Goal: Find specific page/section: Find specific page/section

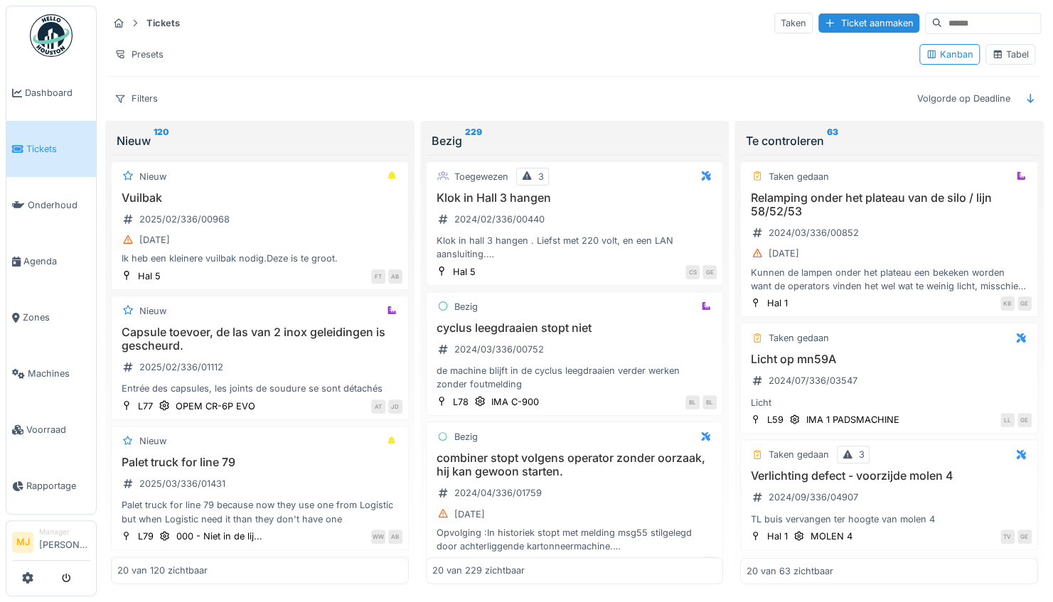
click at [158, 135] on sup "120" at bounding box center [162, 140] width 16 height 17
click at [1025, 94] on icon at bounding box center [1030, 98] width 11 height 9
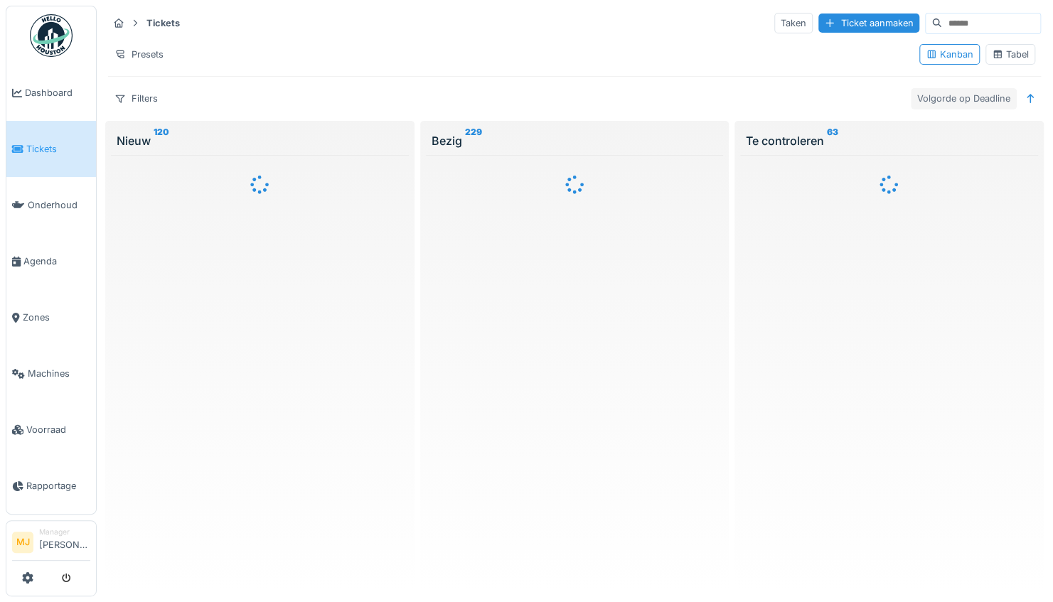
click at [958, 100] on div "Volgorde op Deadline" at bounding box center [964, 98] width 106 height 21
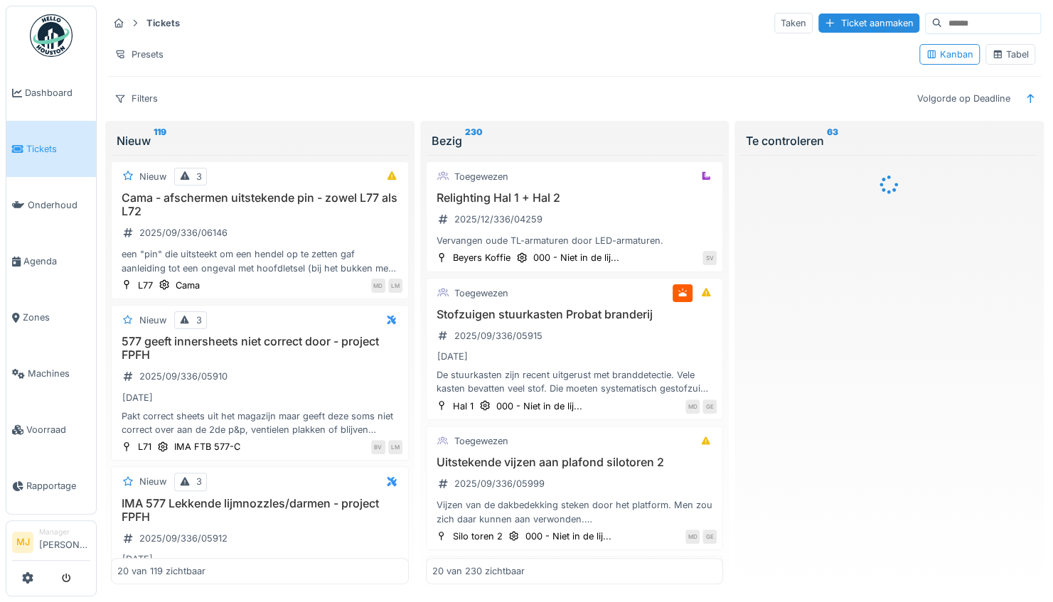
click at [972, 108] on div "Tickets Taken Ticket aanmaken Presets Kanban Tabel Filters Volgorde op Deadline" at bounding box center [574, 60] width 944 height 109
click at [953, 97] on div "Volgorde op Deadline" at bounding box center [964, 98] width 106 height 21
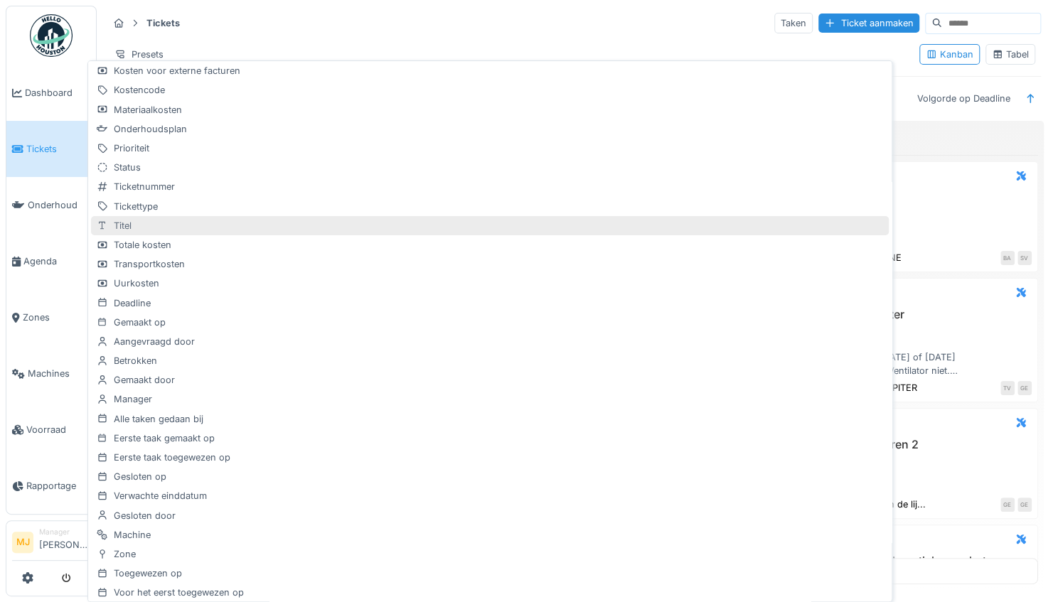
scroll to position [61, 0]
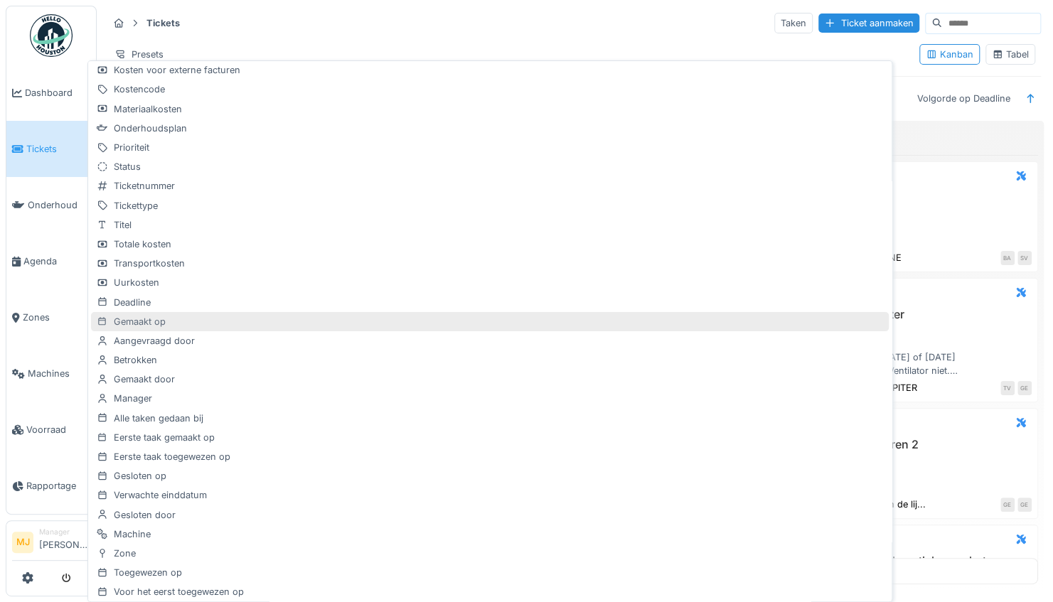
click at [237, 319] on div "Gemaakt op" at bounding box center [490, 321] width 798 height 19
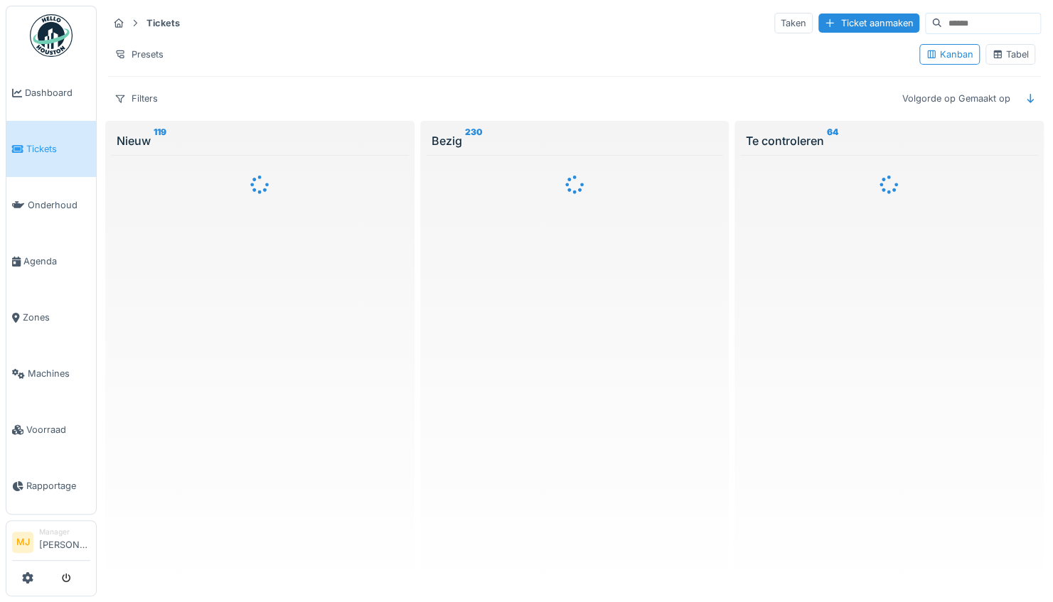
click at [995, 4] on div "Tickets Taken Ticket aanmaken Presets Kanban Tabel Filters Volgorde op Gemaakt …" at bounding box center [575, 301] width 956 height 602
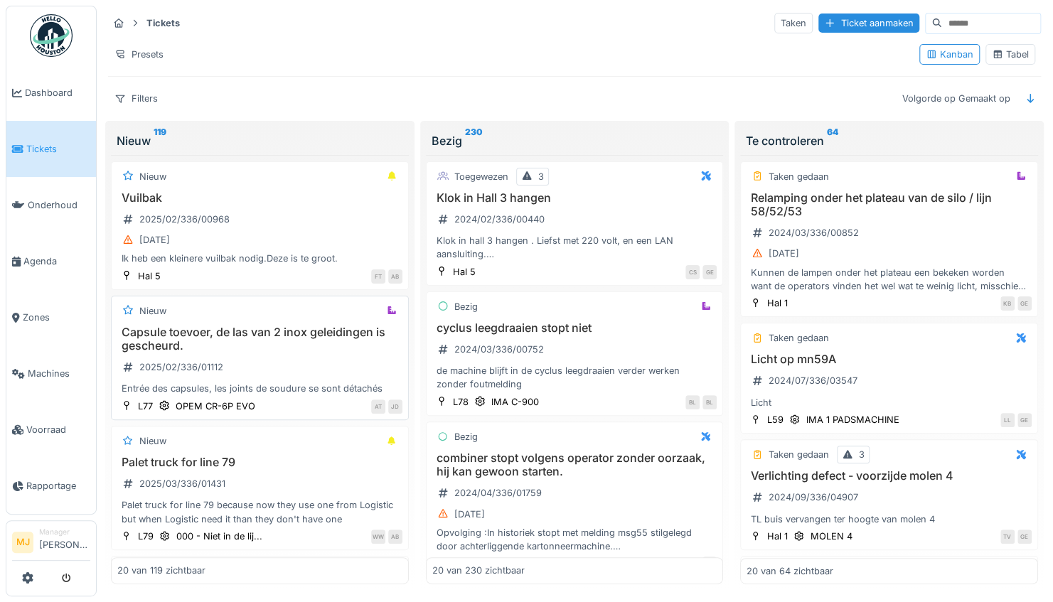
scroll to position [3, 0]
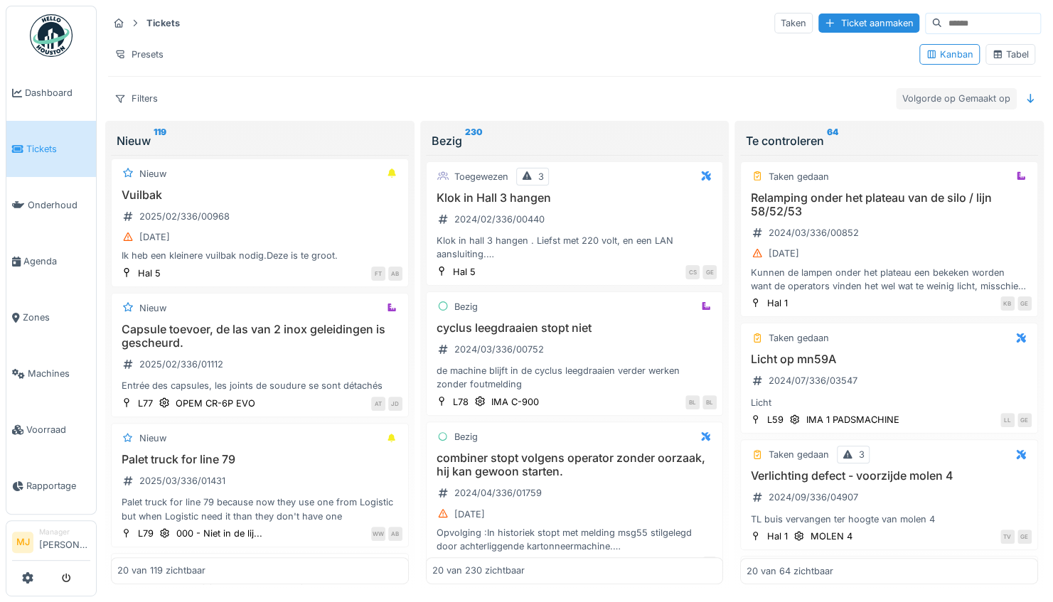
click at [969, 98] on div "Volgorde op Gemaakt op" at bounding box center [956, 98] width 121 height 21
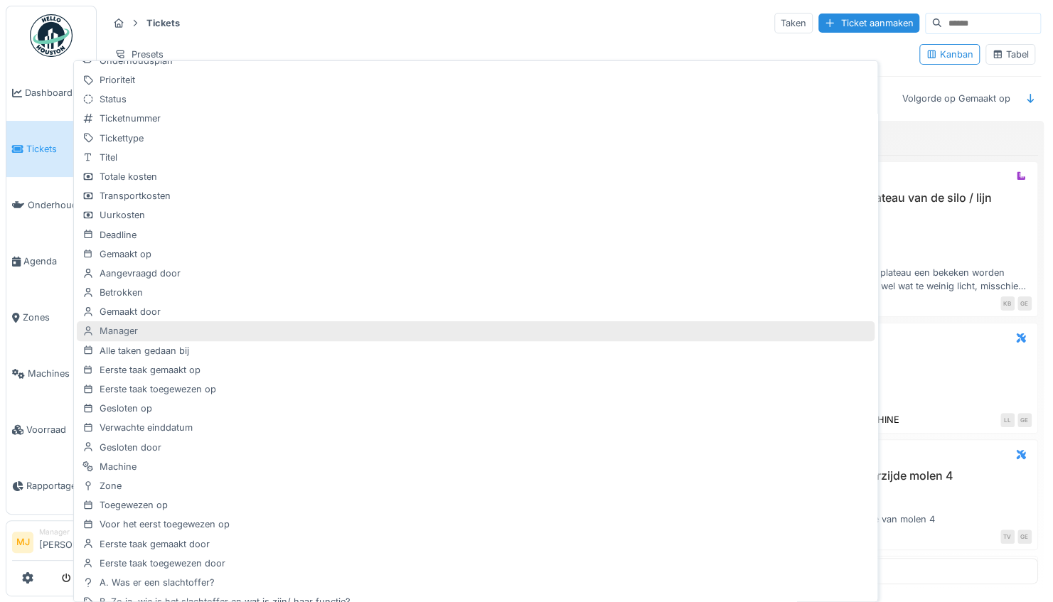
scroll to position [247, 0]
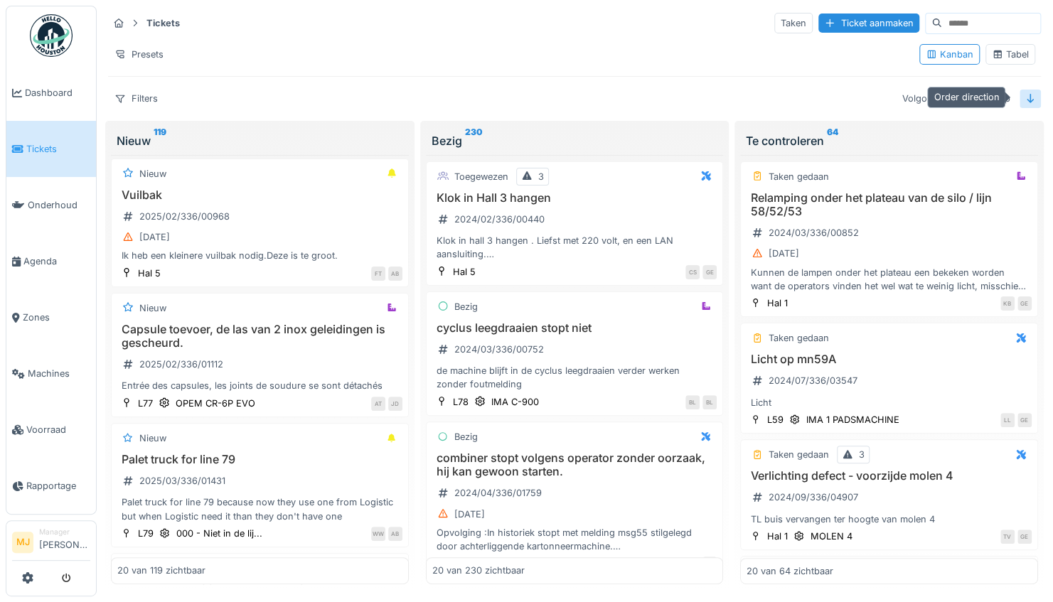
click at [1027, 98] on icon at bounding box center [1030, 98] width 7 height 9
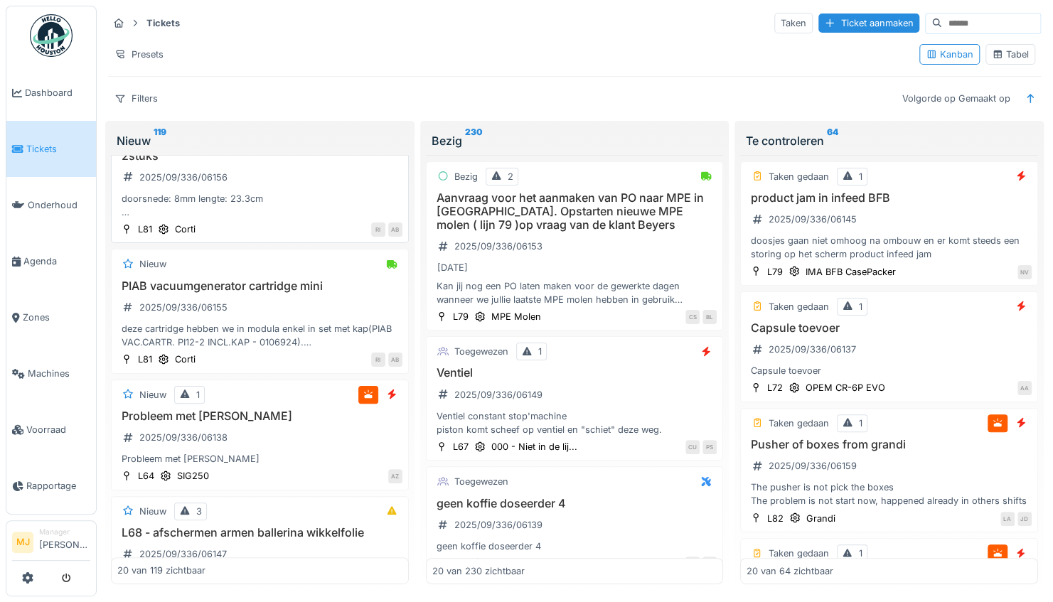
scroll to position [423, 0]
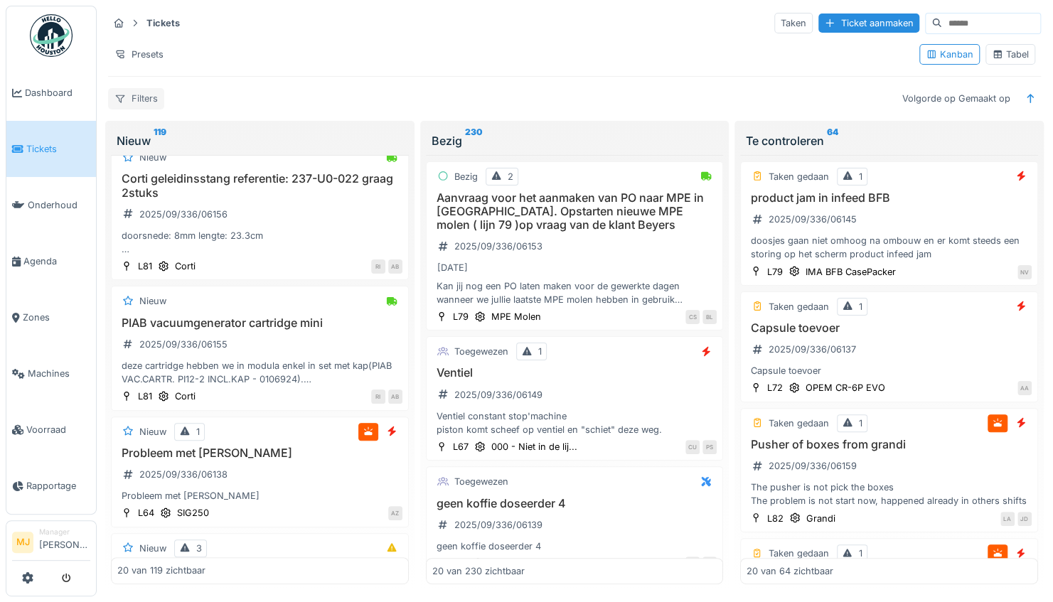
click at [137, 96] on div "Filters" at bounding box center [136, 98] width 56 height 21
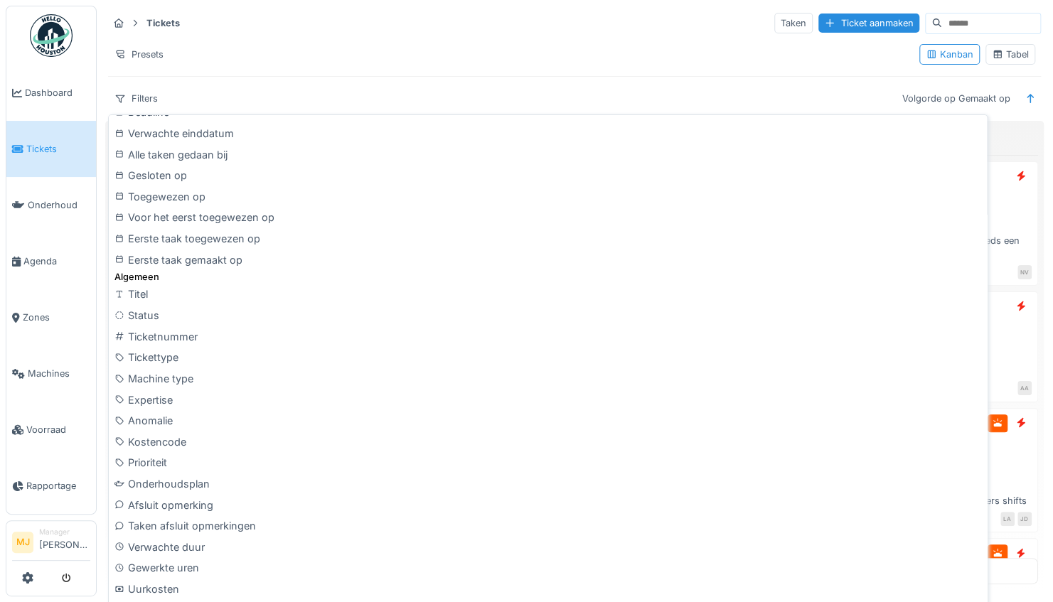
scroll to position [444, 0]
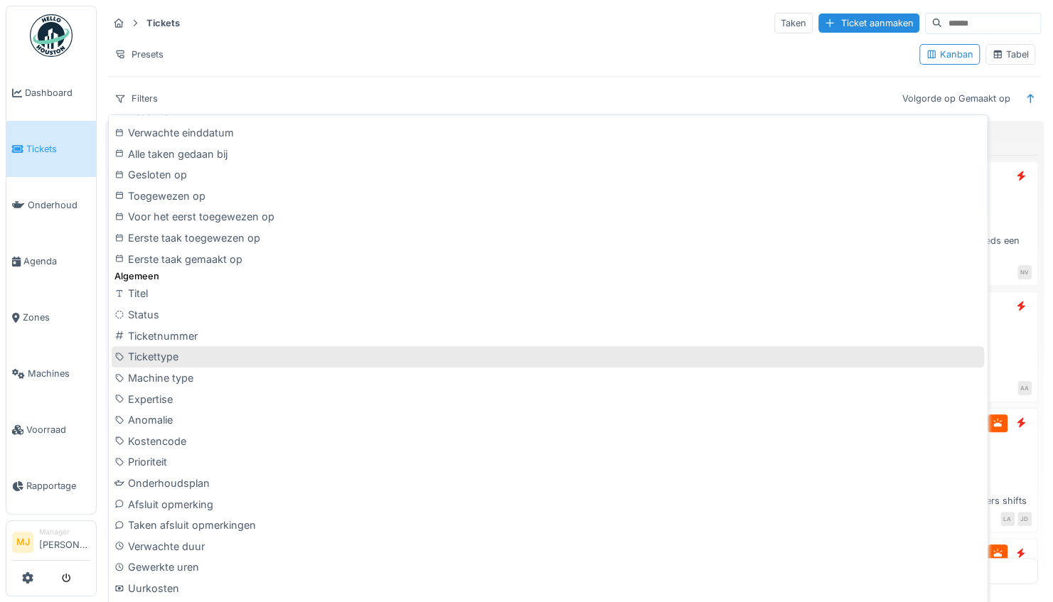
click at [175, 360] on div "Tickettype" at bounding box center [548, 356] width 872 height 21
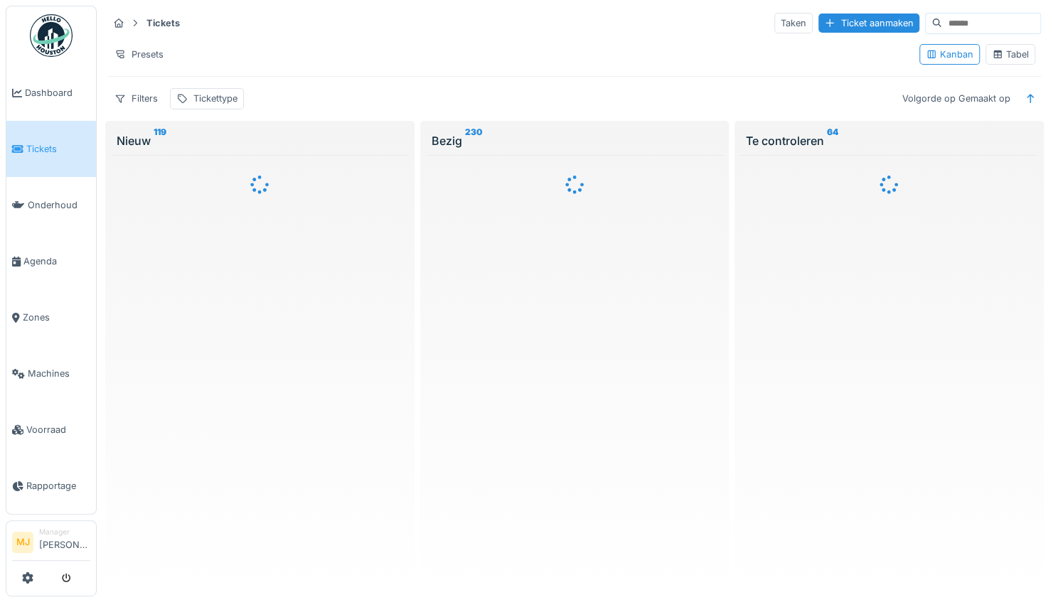
scroll to position [0, 0]
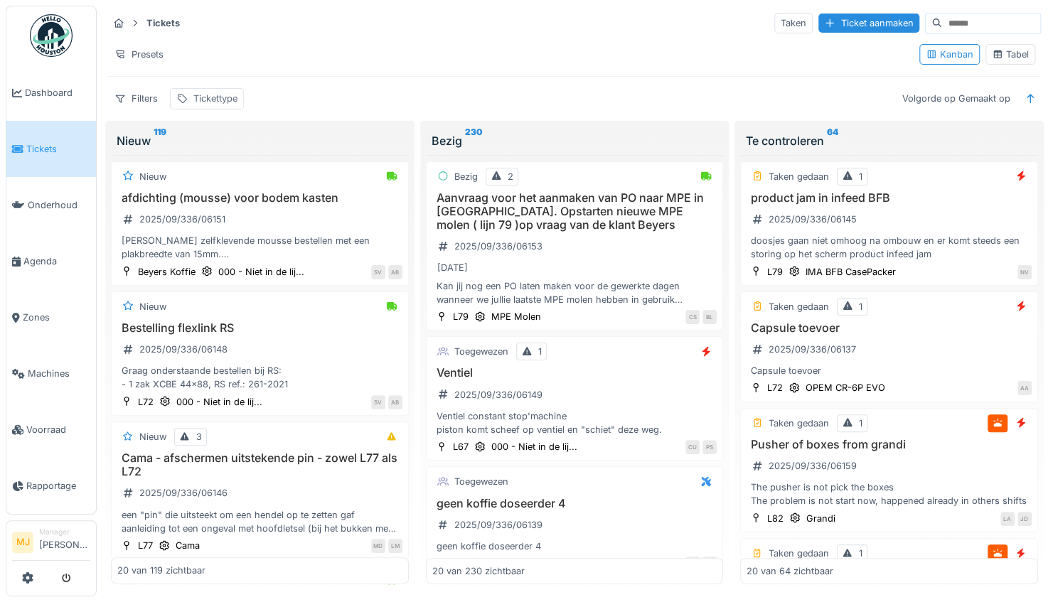
click at [201, 102] on div "Tickettype" at bounding box center [215, 99] width 44 height 14
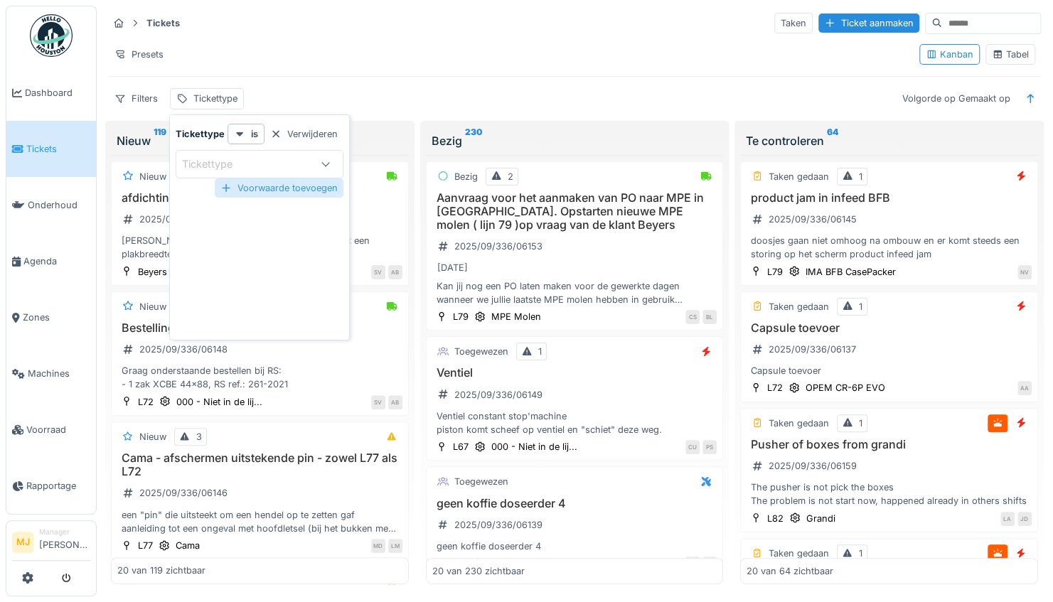
click at [251, 187] on div "Voorwaarde toevoegen" at bounding box center [279, 187] width 129 height 19
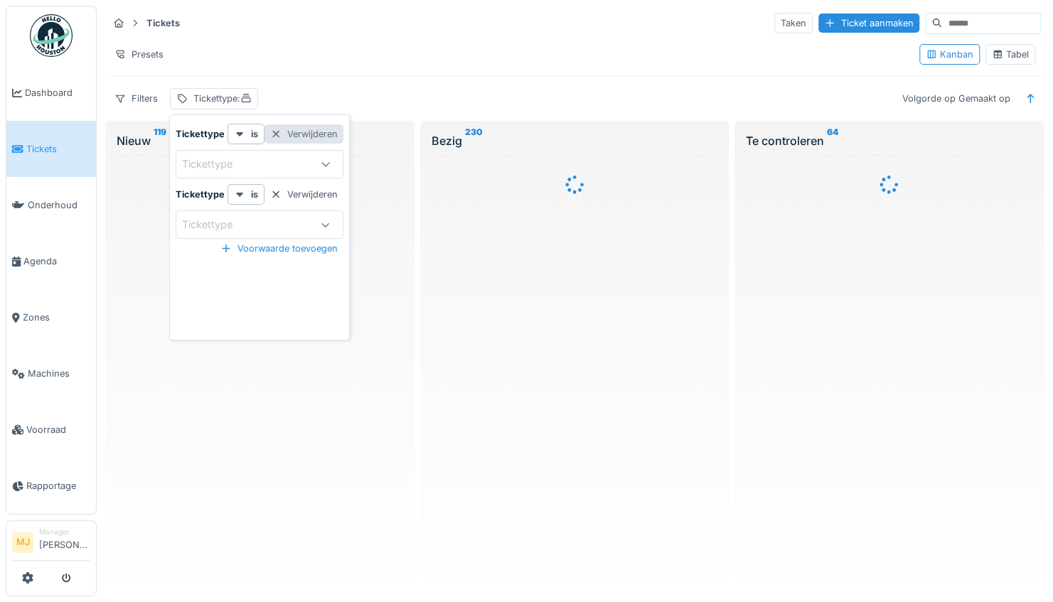
click at [317, 127] on div "Verwijderen" at bounding box center [303, 133] width 79 height 19
click at [316, 130] on div "Verwijderen" at bounding box center [303, 133] width 79 height 19
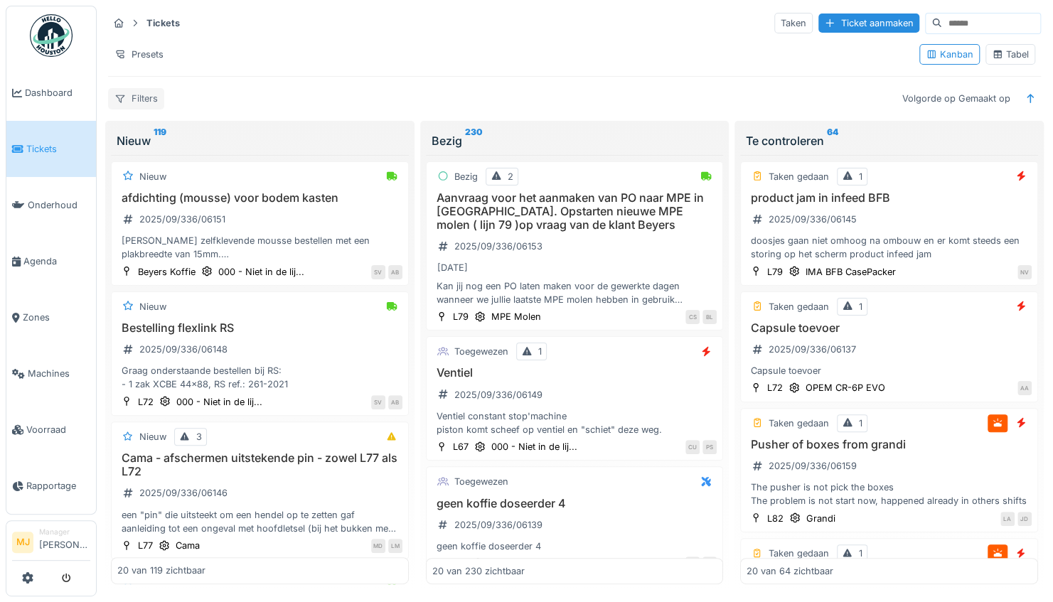
click at [137, 96] on div "Filters" at bounding box center [136, 98] width 56 height 21
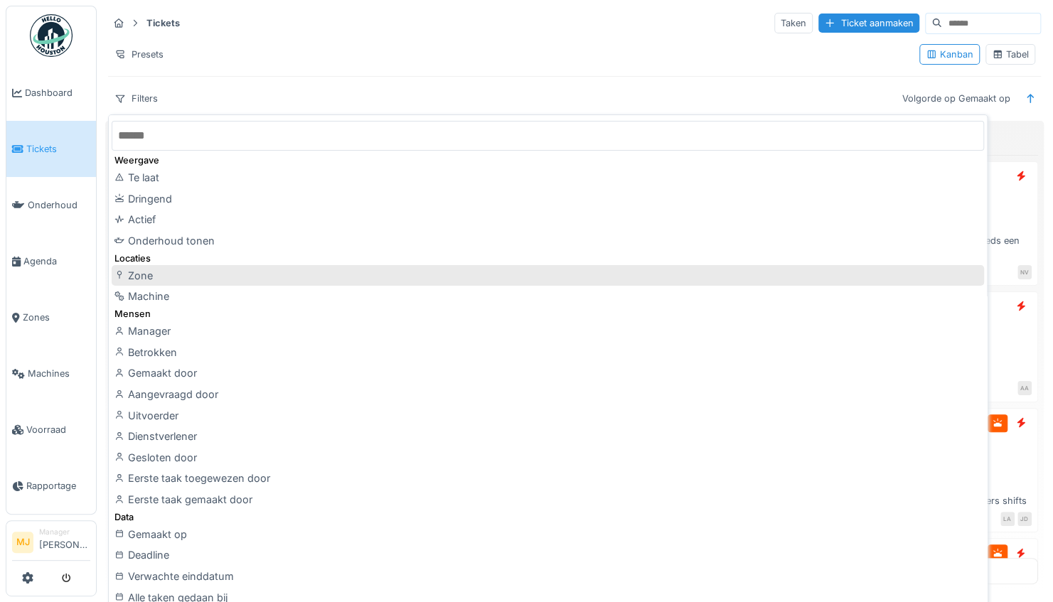
click at [186, 280] on div "Zone" at bounding box center [548, 275] width 872 height 21
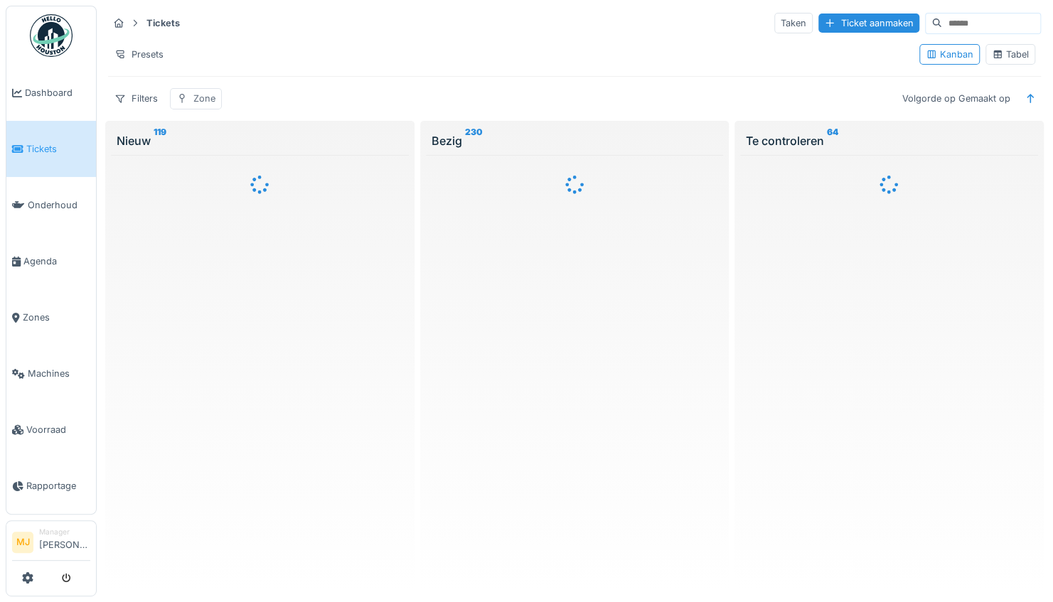
click at [201, 97] on div "Zone" at bounding box center [204, 99] width 22 height 14
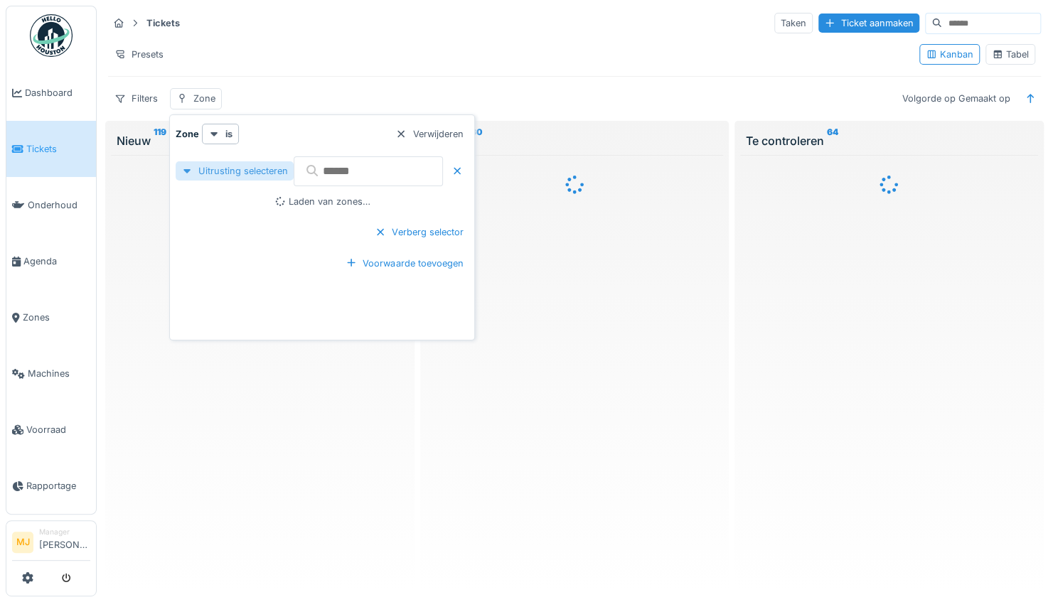
click at [186, 166] on div at bounding box center [186, 171] width 11 height 14
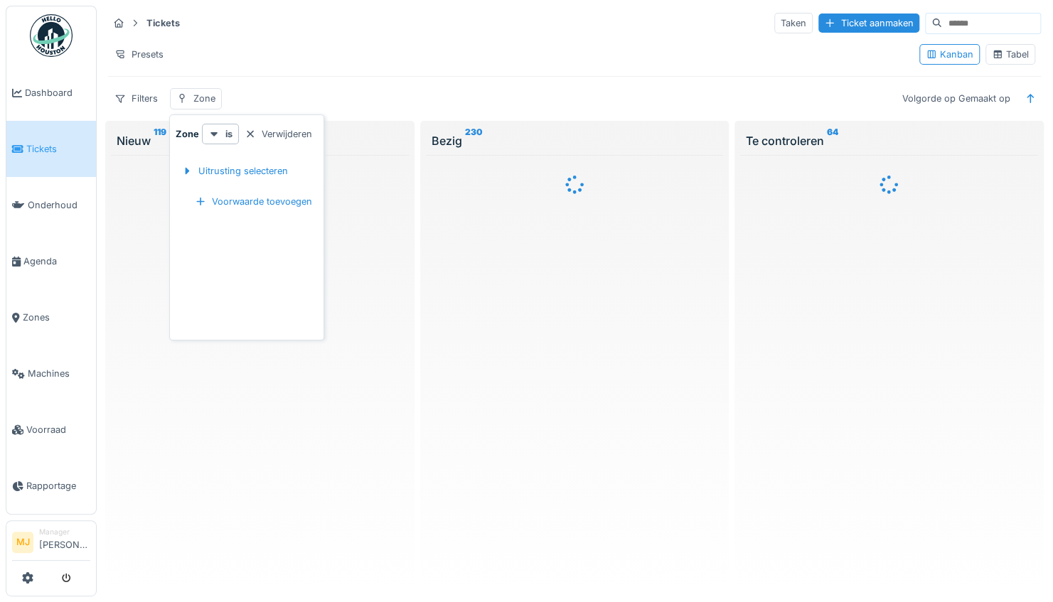
click at [183, 159] on div "Uitrusting selecteren" at bounding box center [235, 171] width 118 height 42
click at [183, 168] on div at bounding box center [186, 171] width 11 height 14
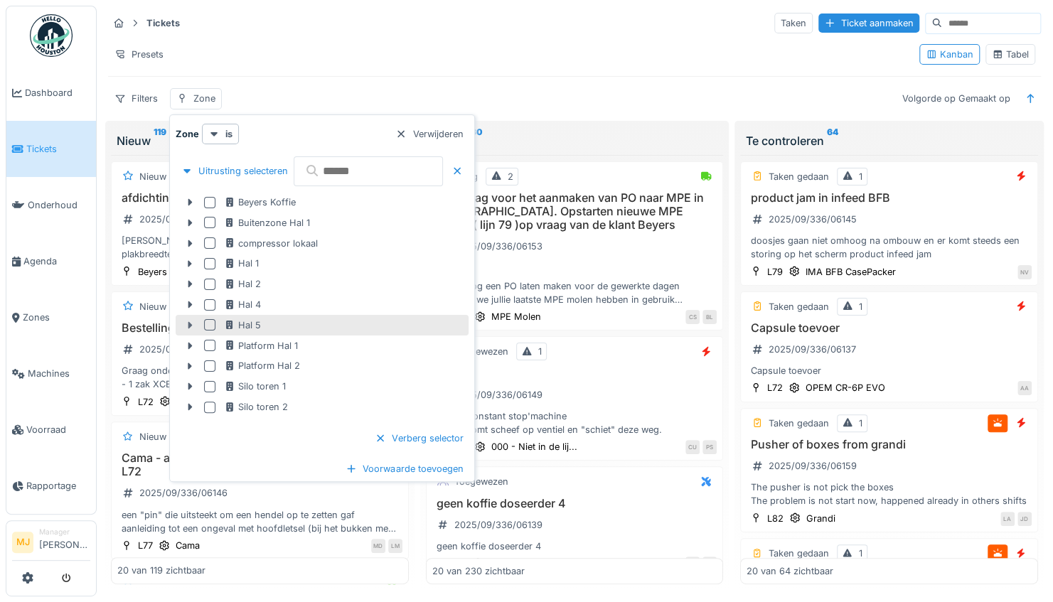
click at [191, 321] on icon at bounding box center [189, 325] width 11 height 9
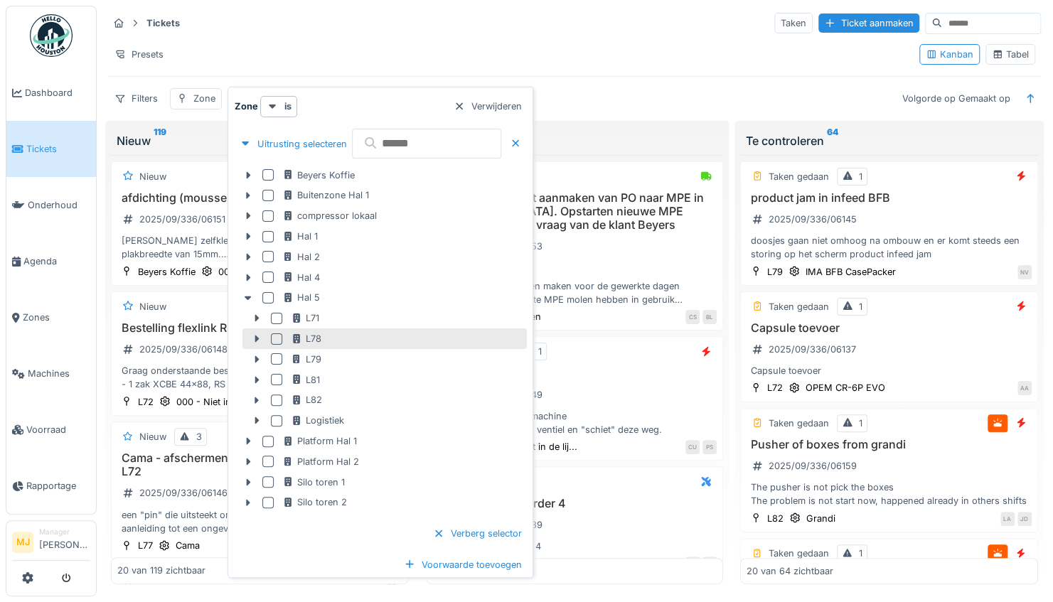
click at [279, 336] on div at bounding box center [276, 338] width 11 height 11
